Goal: Task Accomplishment & Management: Use online tool/utility

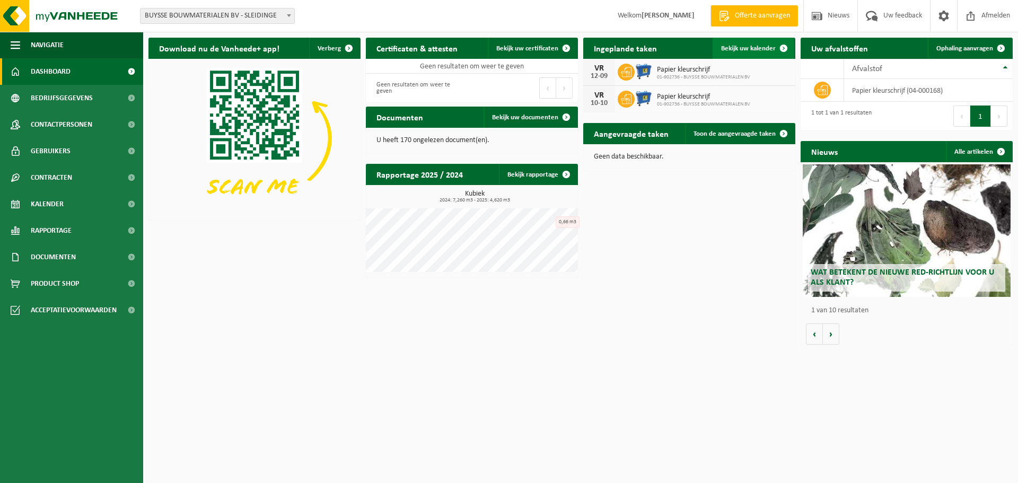
click at [761, 46] on span "Bekijk uw kalender" at bounding box center [748, 48] width 55 height 7
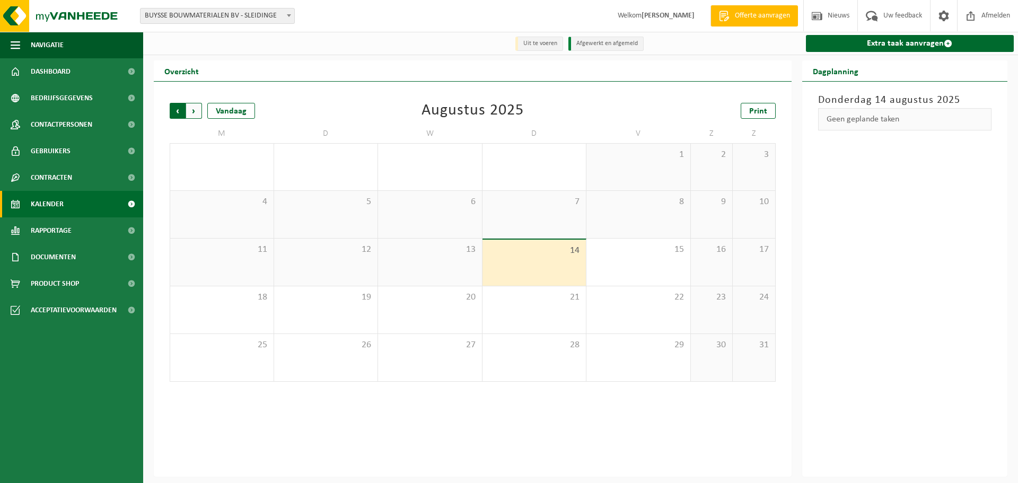
click at [199, 110] on span "Volgende" at bounding box center [194, 111] width 16 height 16
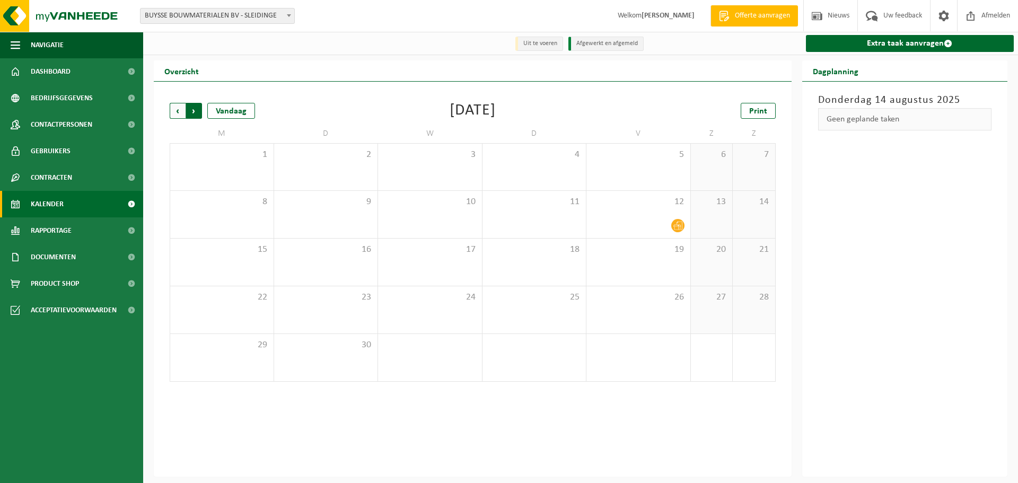
click at [177, 113] on span "Vorige" at bounding box center [178, 111] width 16 height 16
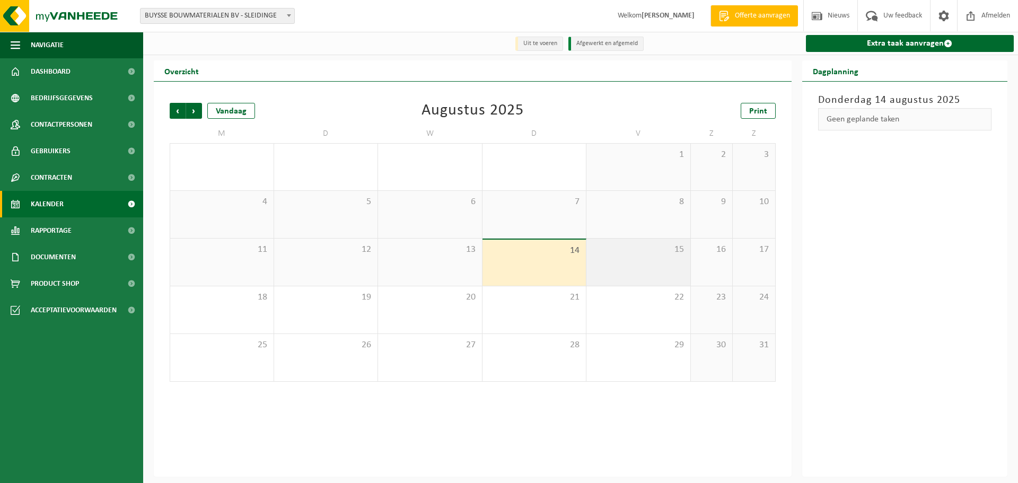
click at [662, 271] on div "15" at bounding box center [639, 262] width 104 height 47
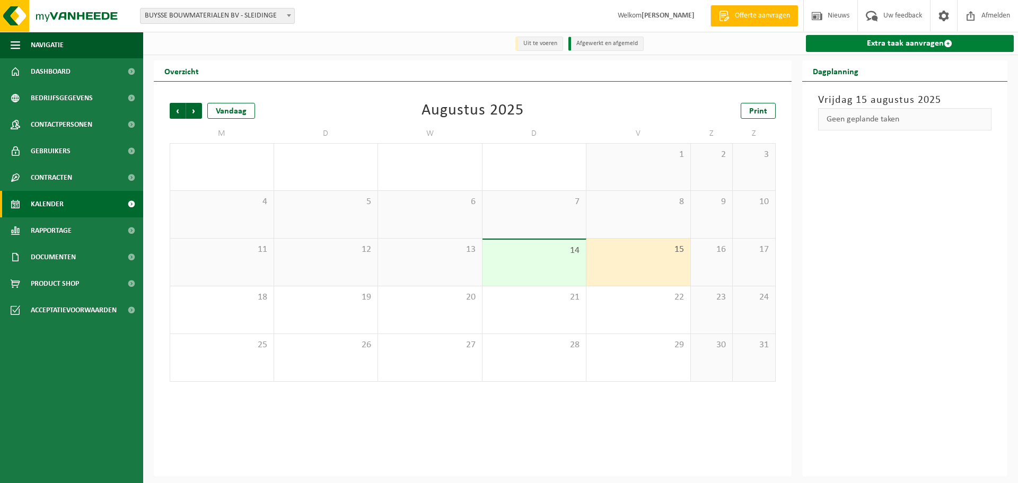
click at [917, 44] on link "Extra taak aanvragen" at bounding box center [910, 43] width 208 height 17
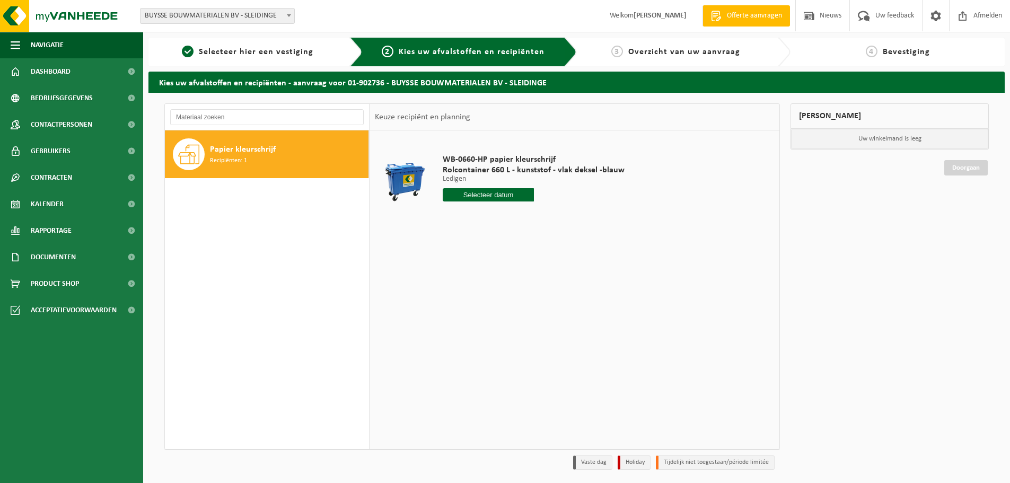
click at [490, 193] on input "text" at bounding box center [488, 194] width 91 height 13
click at [530, 287] on div "28 29 30 31 1 2 3 4 5 6 7 8 9 10 11 12 13 14 15 16 17 18 19 20 21 22 23 24 25 2…" at bounding box center [508, 289] width 130 height 85
click at [531, 289] on div "28 29 30 31 1 2 3 4 5 6 7 8 9 10 11 12 13 14 15 16 17 18 19 20 21 22 23 24 25 2…" at bounding box center [508, 289] width 130 height 85
click at [527, 300] on div "22" at bounding box center [527, 306] width 19 height 17
type input "Van 2025-08-22"
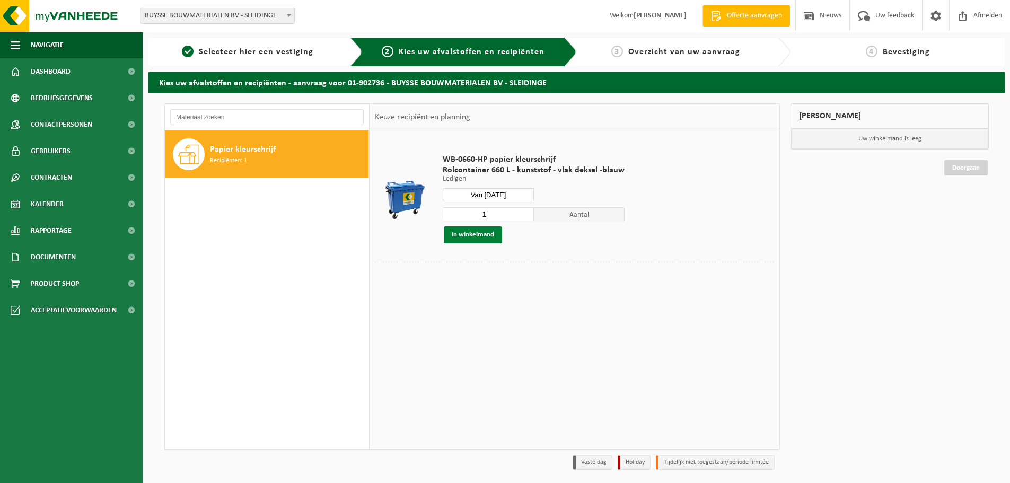
click at [474, 231] on button "In winkelmand" at bounding box center [473, 234] width 58 height 17
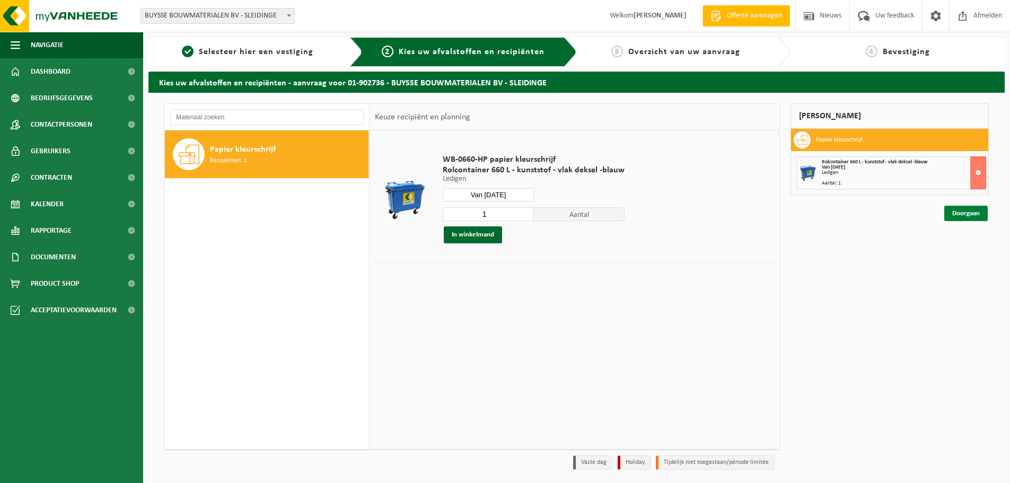
click at [971, 215] on link "Doorgaan" at bounding box center [966, 213] width 43 height 15
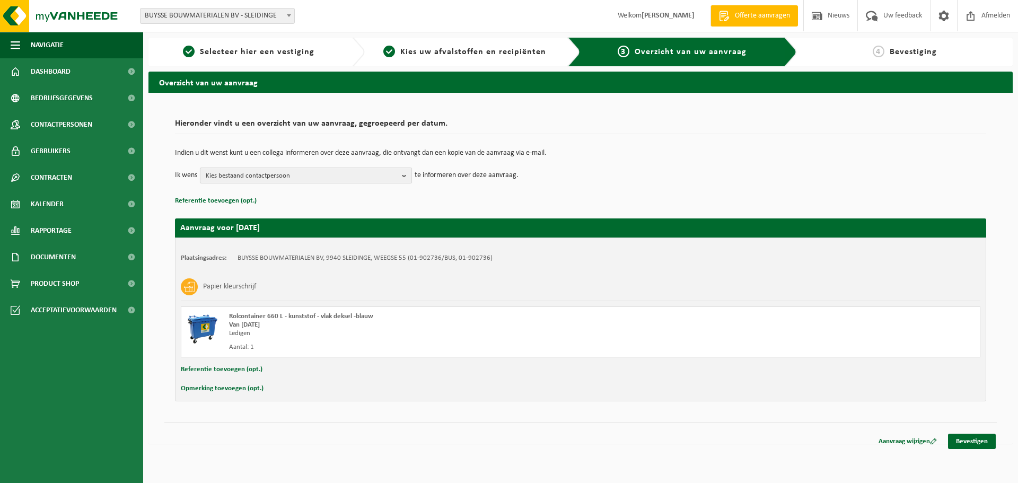
click at [309, 175] on span "Kies bestaand contactpersoon" at bounding box center [302, 176] width 192 height 16
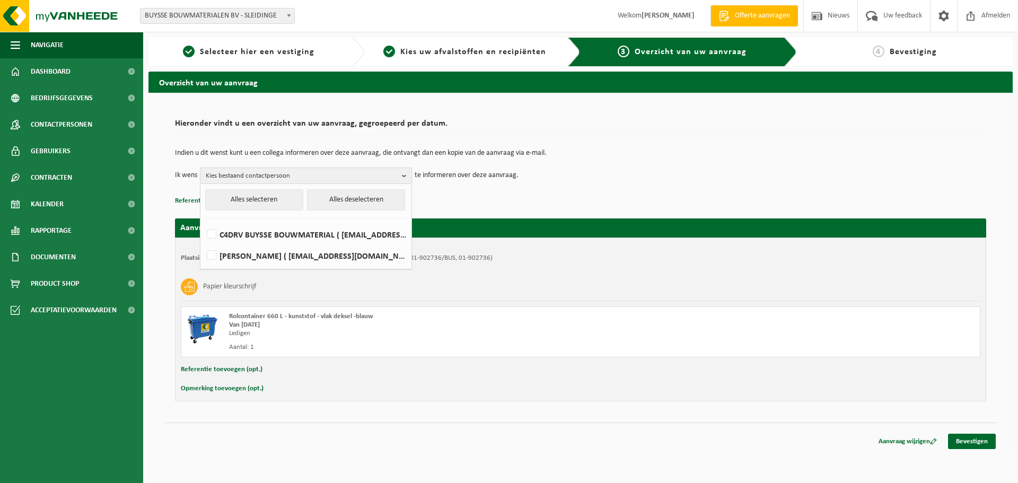
click at [309, 175] on span "Kies bestaand contactpersoon" at bounding box center [302, 176] width 192 height 16
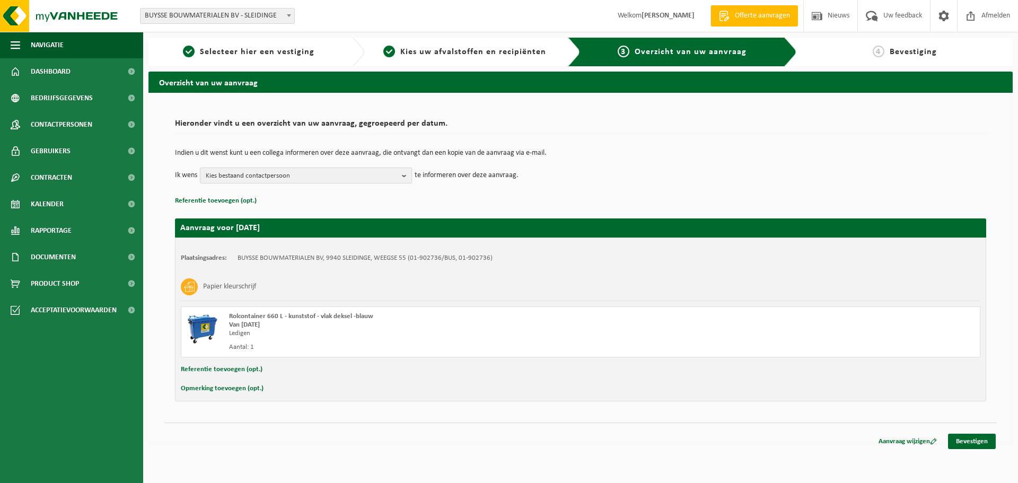
click at [317, 177] on span "Kies bestaand contactpersoon" at bounding box center [302, 176] width 192 height 16
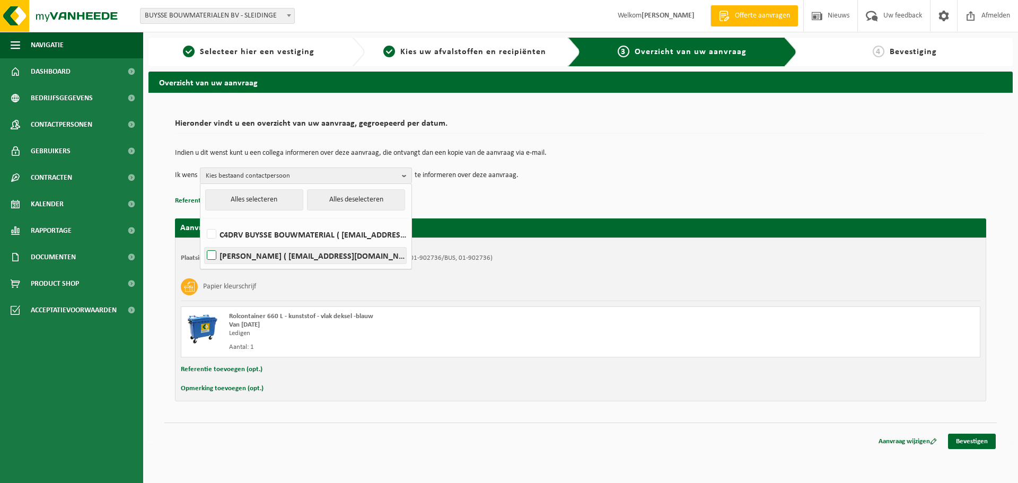
click at [247, 256] on label "VERONIQUE DE WEVER ( buysse.gedimat@telenet.be )" at bounding box center [306, 256] width 202 height 16
click at [203, 242] on input "VERONIQUE DE WEVER ( buysse.gedimat@telenet.be )" at bounding box center [203, 242] width 1 height 1
checkbox input "true"
click at [651, 189] on div "Indien u dit wenst kunt u een collega informeren over deze aanvraag, die ontvan…" at bounding box center [581, 166] width 812 height 55
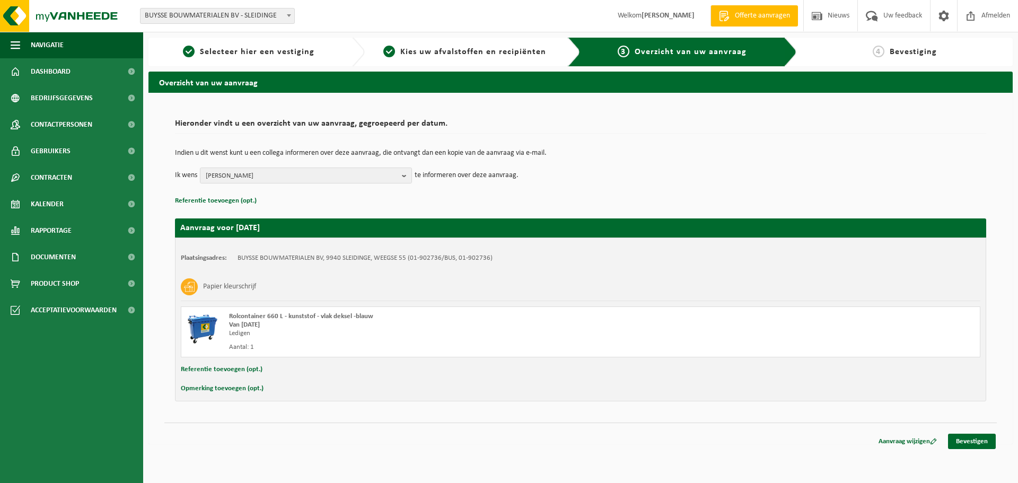
click at [226, 369] on button "Referentie toevoegen (opt.)" at bounding box center [222, 370] width 82 height 14
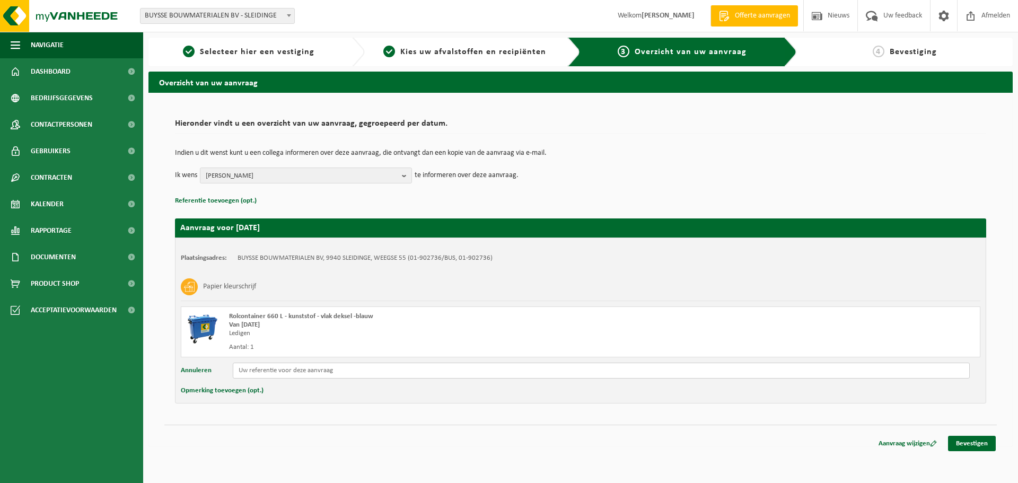
click at [275, 372] on input "text" at bounding box center [601, 371] width 737 height 16
type input "b"
type input "Bimmo"
click at [985, 443] on link "Bevestigen" at bounding box center [972, 443] width 48 height 15
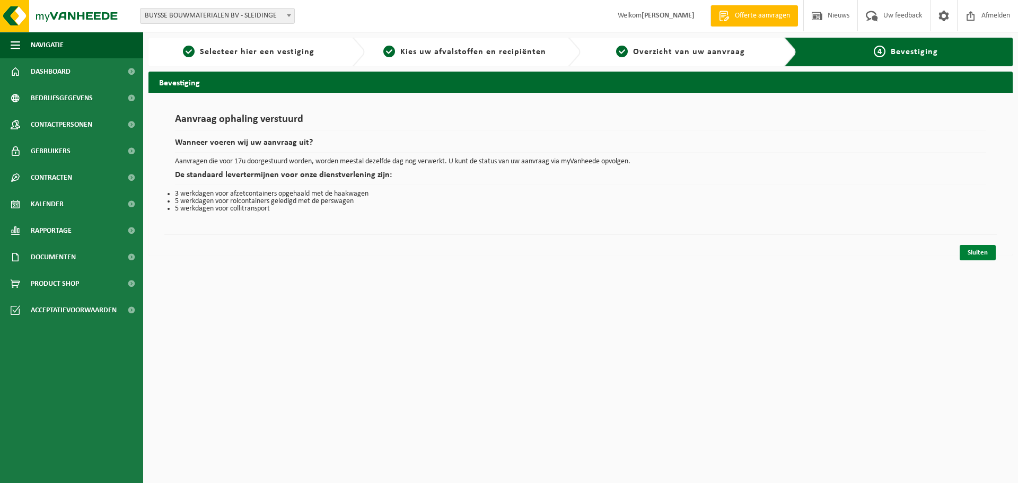
click at [979, 255] on link "Sluiten" at bounding box center [978, 252] width 36 height 15
